Goal: Information Seeking & Learning: Learn about a topic

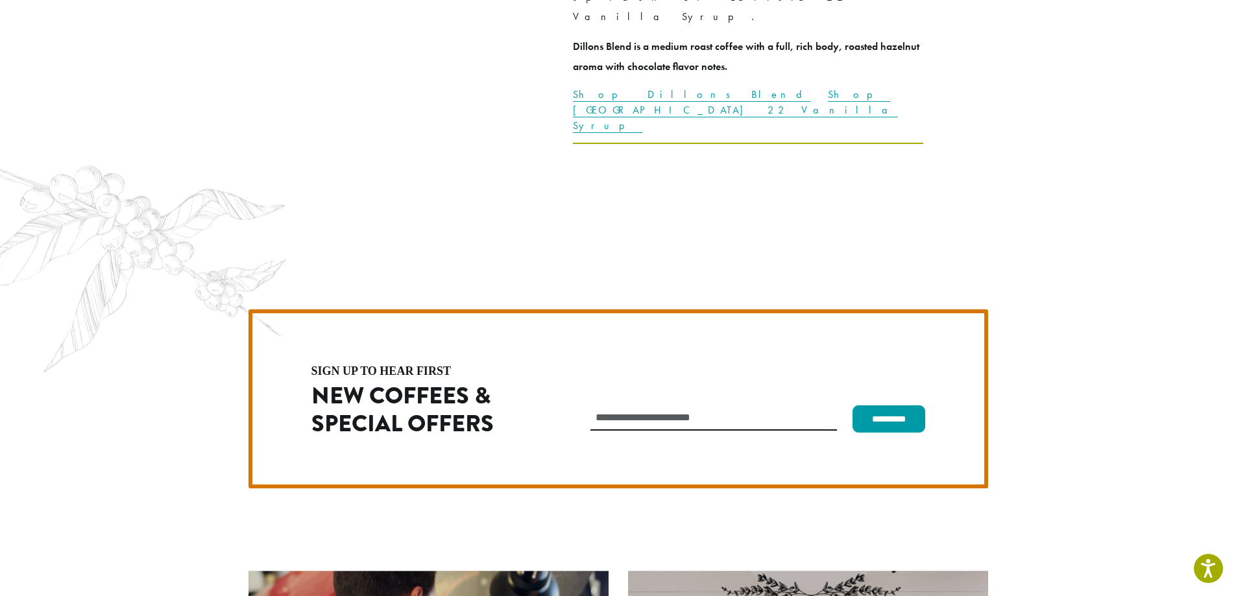
scroll to position [3665, 0]
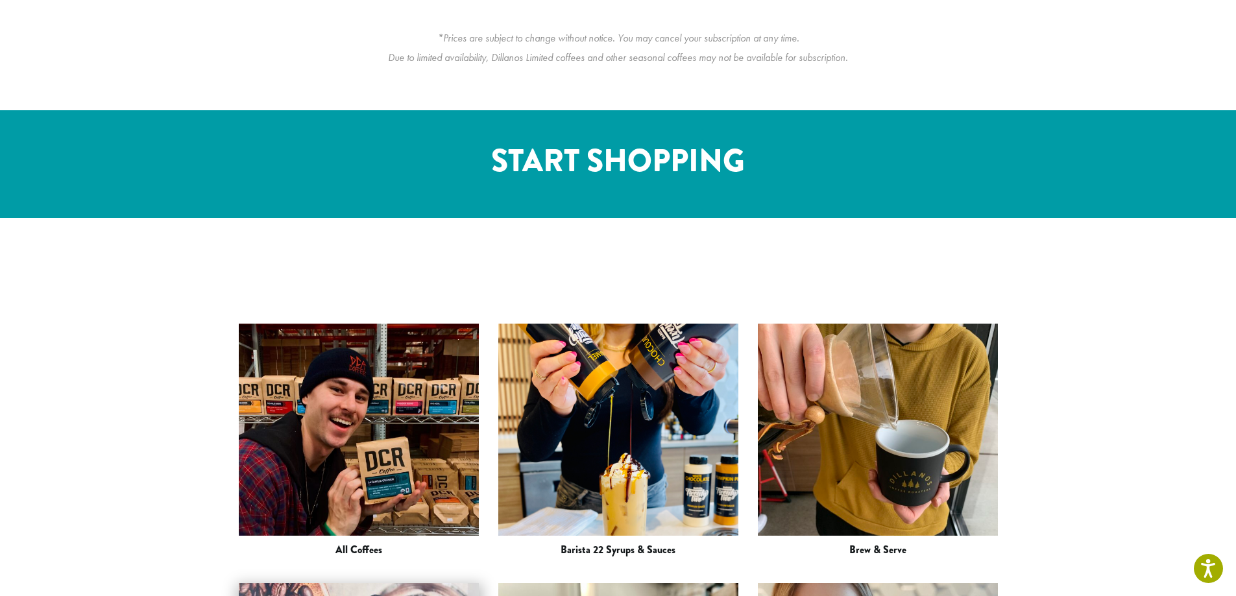
scroll to position [1751, 0]
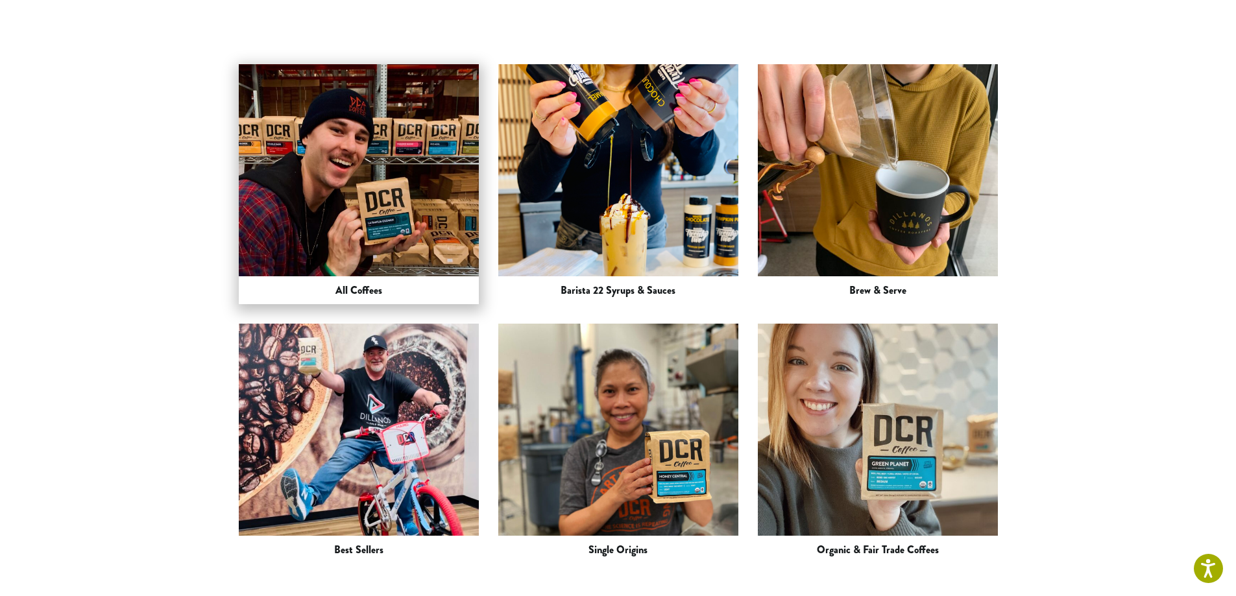
click at [342, 284] on h3 "All Coffees" at bounding box center [358, 290] width 47 height 12
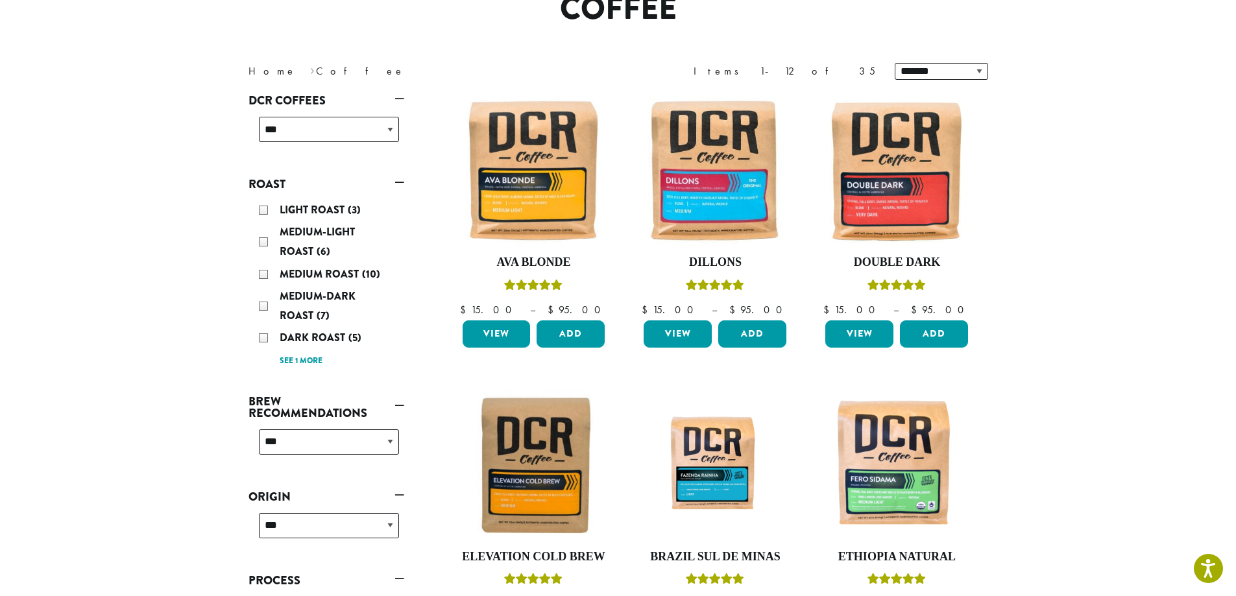
scroll to position [195, 0]
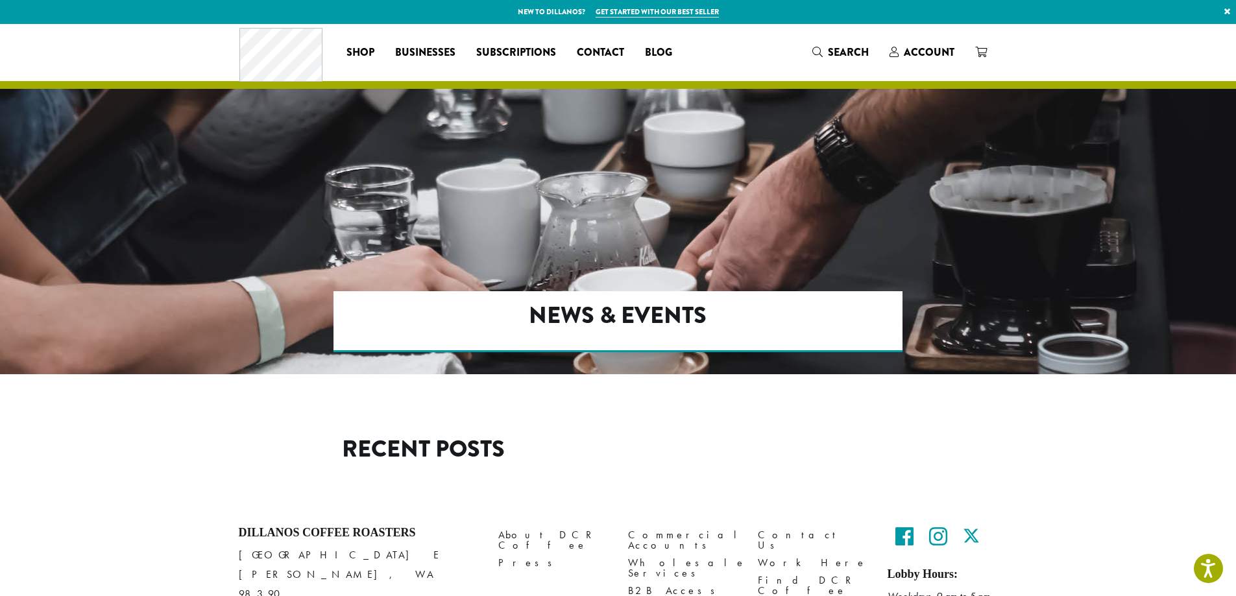
scroll to position [76, 0]
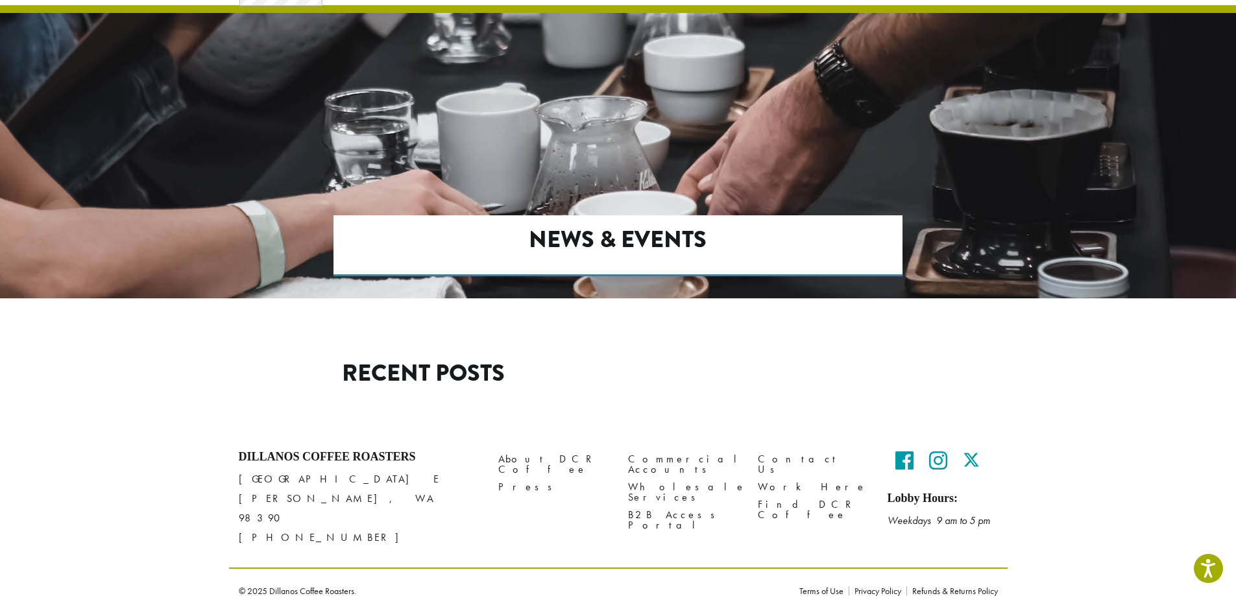
click at [412, 375] on h1 "Recent Posts" at bounding box center [423, 373] width 339 height 28
click at [779, 478] on link "Work Here" at bounding box center [813, 487] width 110 height 18
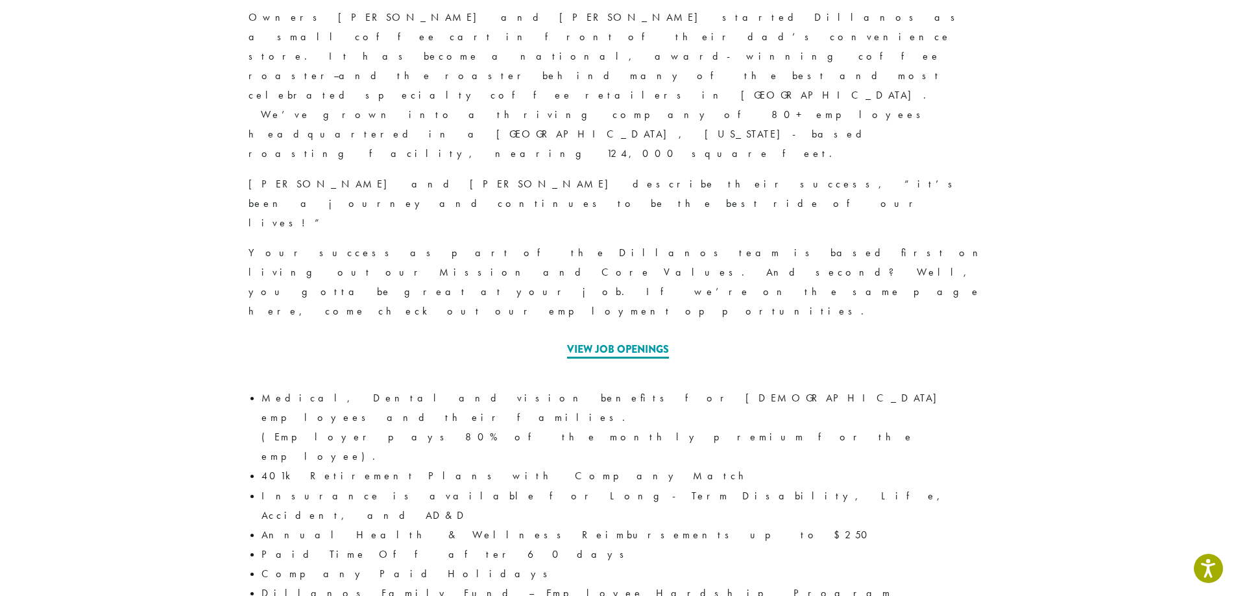
scroll to position [499, 0]
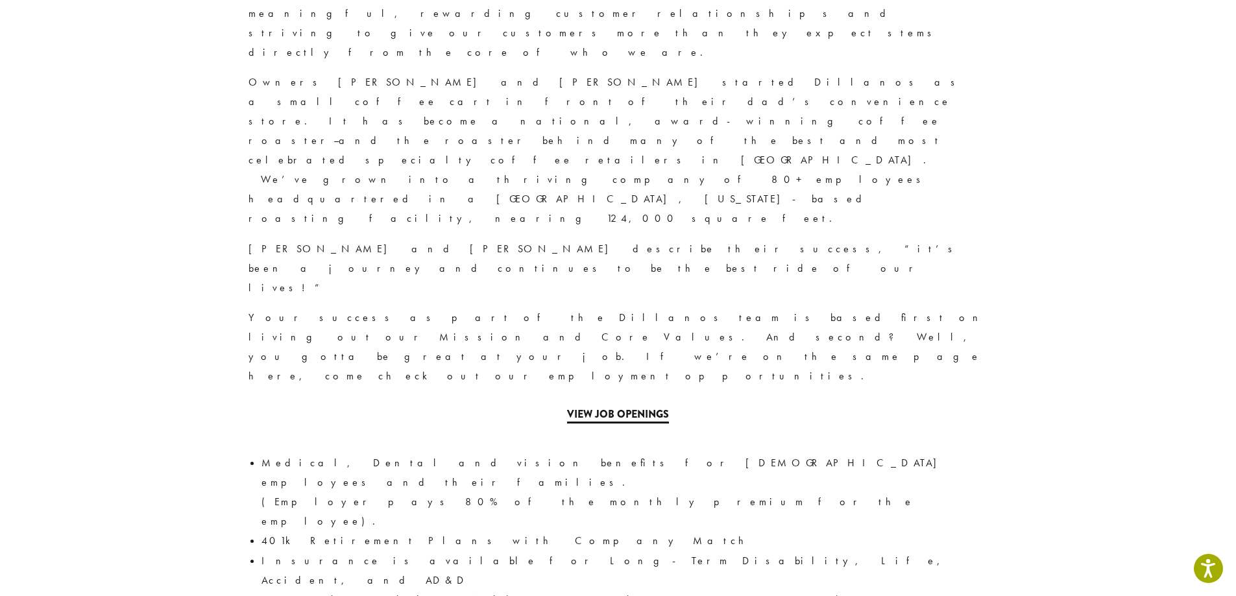
click at [623, 407] on link "View Job Openings" at bounding box center [618, 415] width 102 height 17
